Goal: Information Seeking & Learning: Learn about a topic

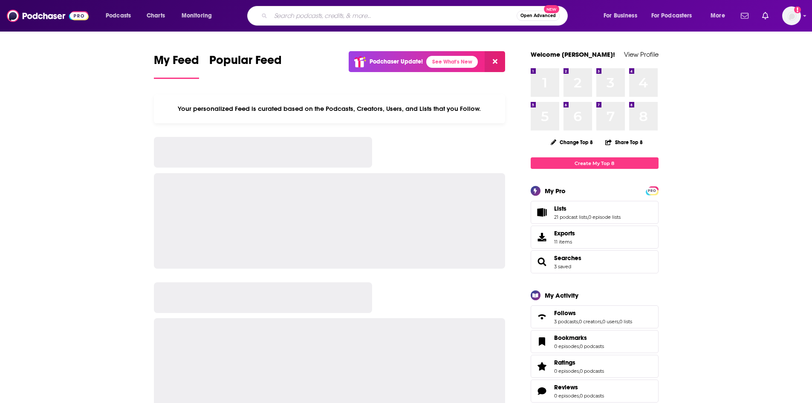
click at [358, 18] on input "Search podcasts, credits, & more..." at bounding box center [394, 16] width 246 height 14
type input "Behind Her Empire Podcast"
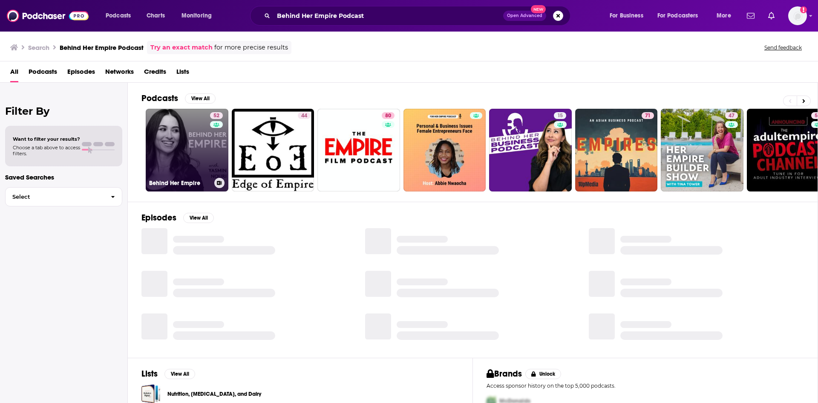
click at [183, 144] on link "52 Behind Her Empire" at bounding box center [187, 150] width 83 height 83
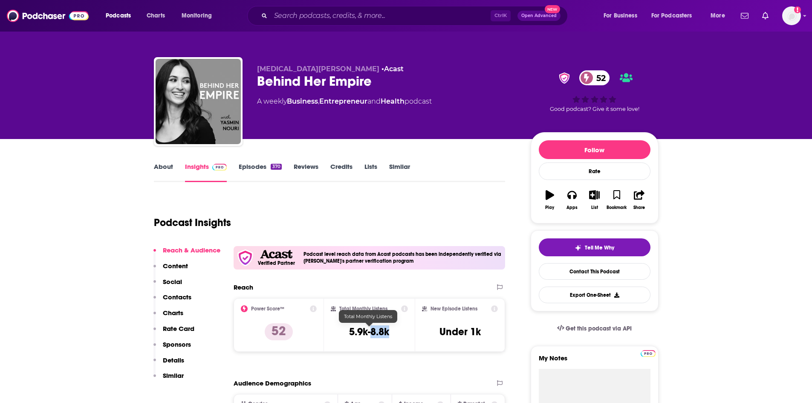
drag, startPoint x: 394, startPoint y: 331, endPoint x: 370, endPoint y: 332, distance: 24.3
click at [370, 332] on div "Total Monthly Listens 5.9k-8.8k" at bounding box center [369, 324] width 77 height 39
copy h3 "8.8k"
click at [168, 169] on link "About" at bounding box center [163, 172] width 19 height 20
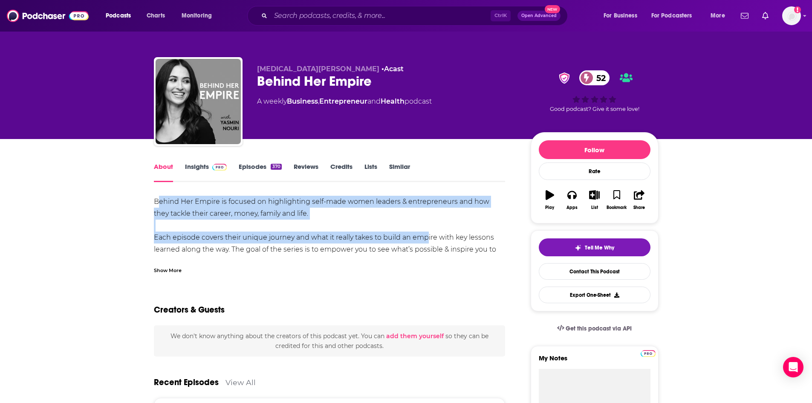
drag, startPoint x: 159, startPoint y: 202, endPoint x: 419, endPoint y: 233, distance: 262.6
click at [419, 233] on div "Behind Her Empire is focused on highlighting self-made women leaders & entrepre…" at bounding box center [330, 243] width 352 height 95
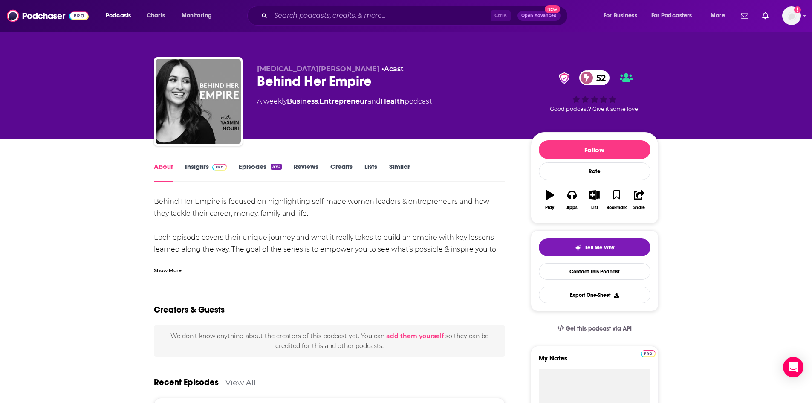
click at [165, 267] on div "Show More" at bounding box center [168, 270] width 28 height 8
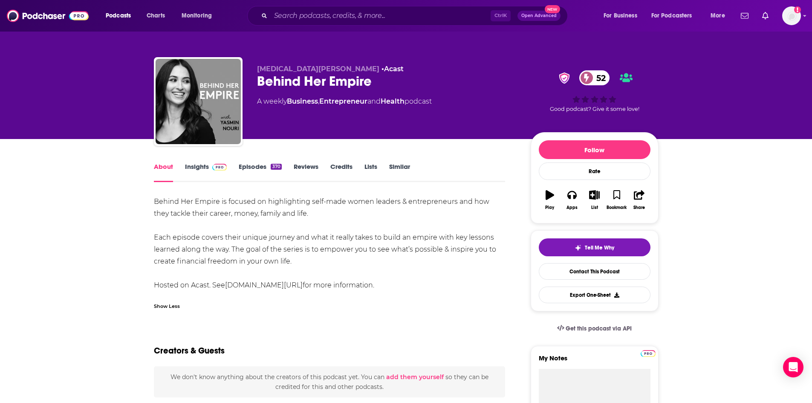
drag, startPoint x: 155, startPoint y: 201, endPoint x: 295, endPoint y: 260, distance: 151.6
click at [295, 260] on div "Behind Her Empire is focused on highlighting self-made women leaders & entrepre…" at bounding box center [330, 243] width 352 height 95
copy div "Behind Her Empire is focused on highlighting self-made women leaders & entrepre…"
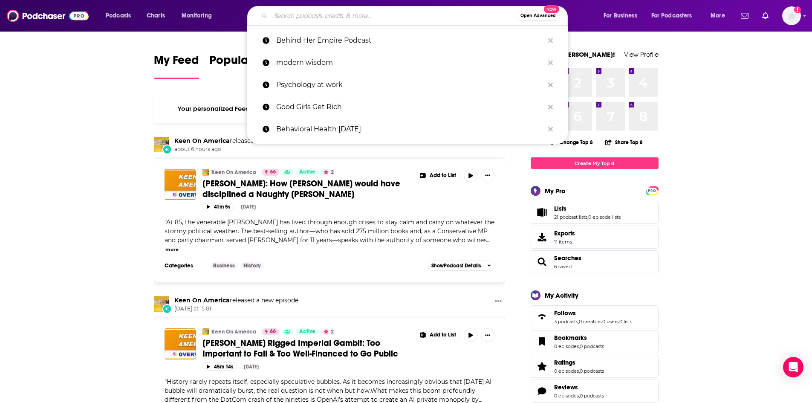
click at [316, 18] on input "Search podcasts, credits, & more..." at bounding box center [394, 16] width 246 height 14
paste input "mchair Expert"
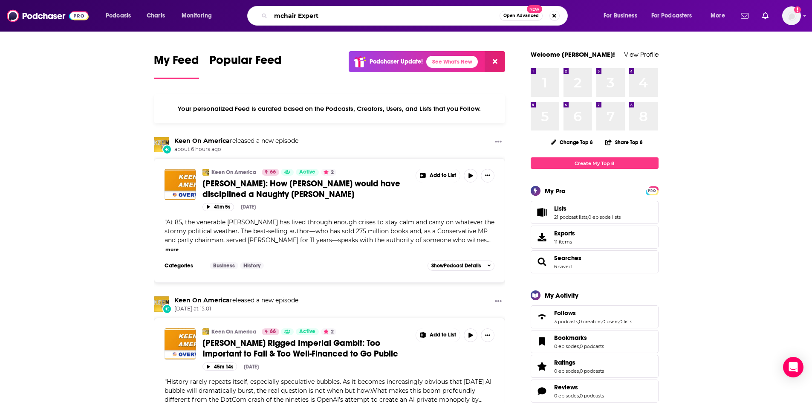
click at [274, 15] on input "mchair Expert" at bounding box center [385, 16] width 229 height 14
type input "Armchair Expert"
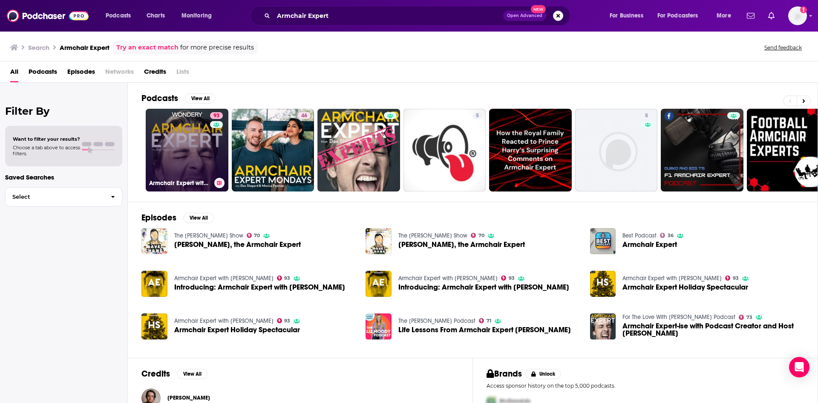
click at [174, 129] on link "93 Armchair Expert with [PERSON_NAME]" at bounding box center [187, 150] width 83 height 83
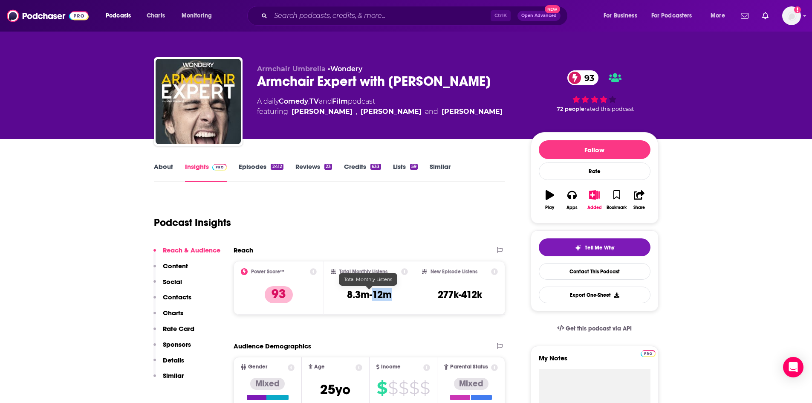
drag, startPoint x: 394, startPoint y: 298, endPoint x: 372, endPoint y: 296, distance: 22.3
click at [372, 296] on div "Total Monthly Listens 8.3m-12m" at bounding box center [369, 287] width 77 height 39
copy h3 "12m"
